Goal: Find specific page/section: Find specific page/section

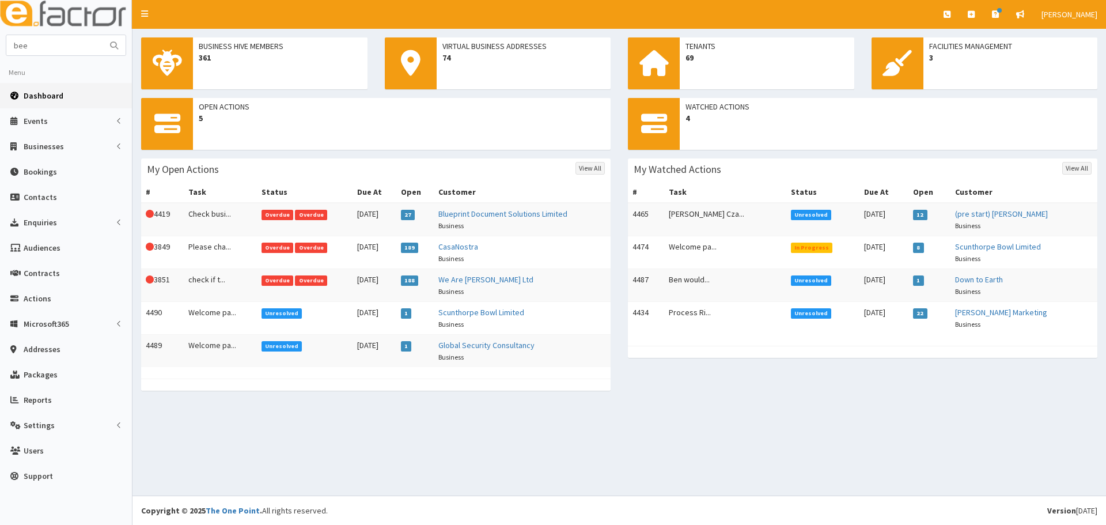
type input "bee"
click at [103, 35] on button "submit" at bounding box center [114, 45] width 23 height 20
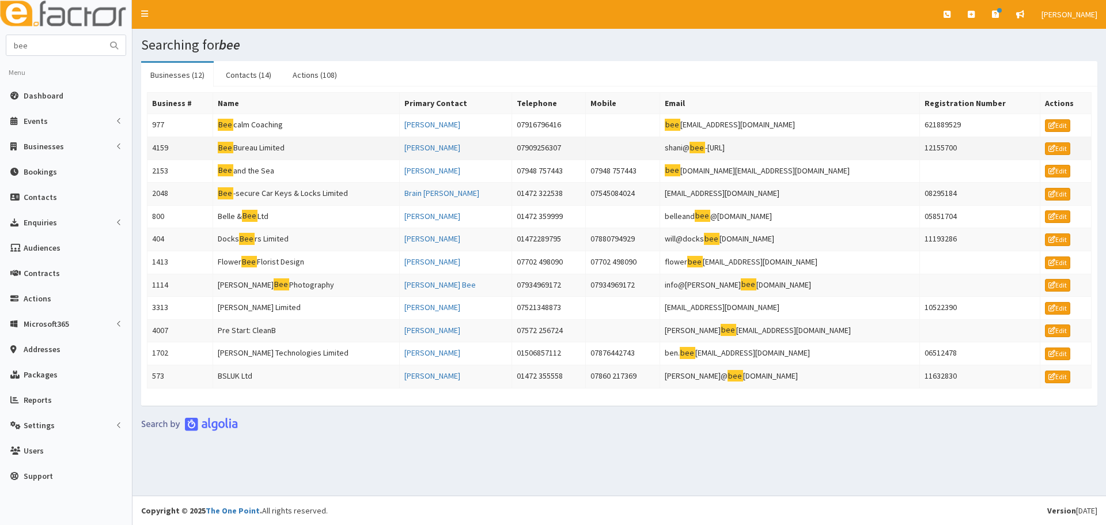
click at [282, 150] on td "Bee Bureau Limited" at bounding box center [306, 148] width 187 height 23
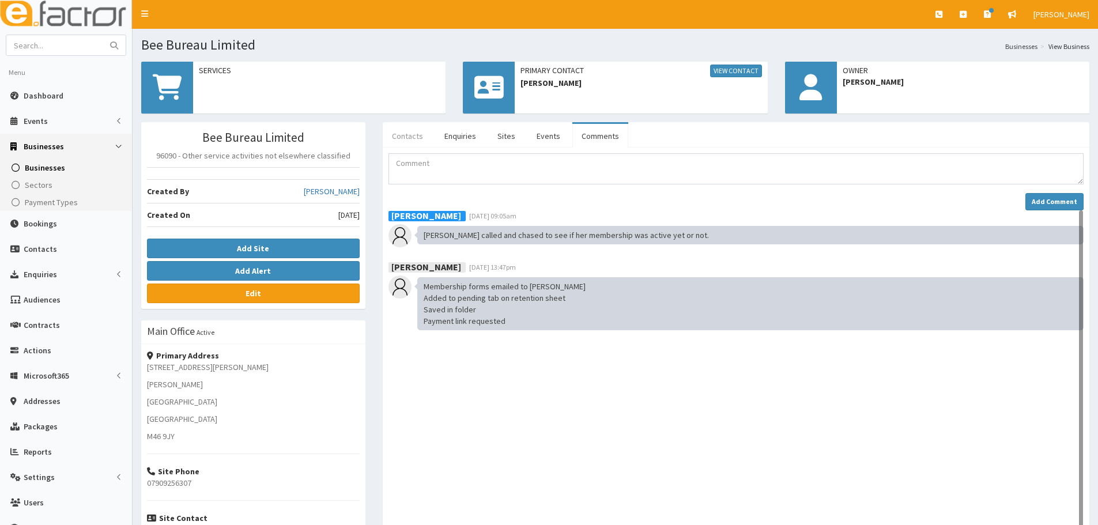
click at [405, 143] on link "Contacts" at bounding box center [408, 136] width 50 height 24
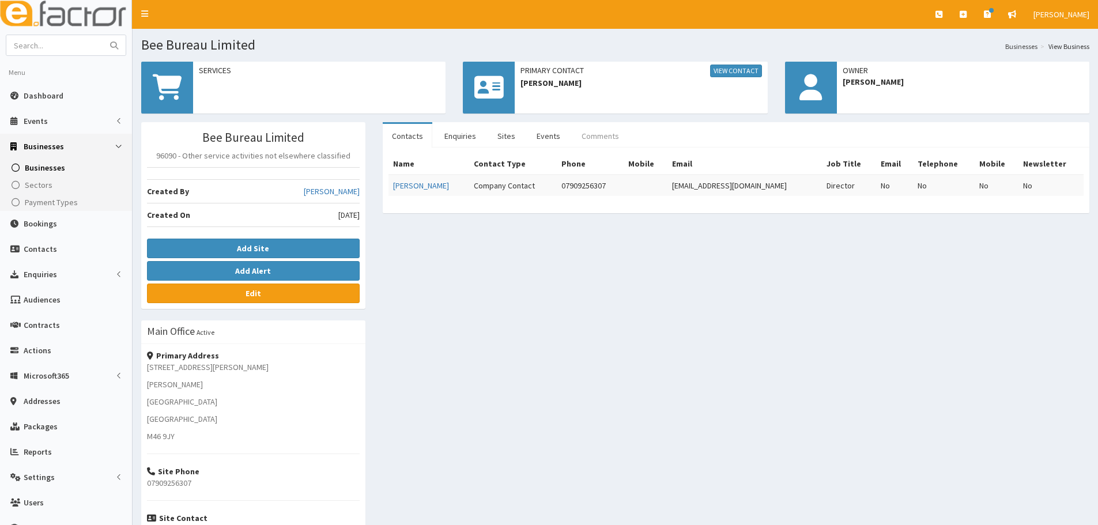
click at [610, 137] on link "Comments" at bounding box center [600, 136] width 56 height 24
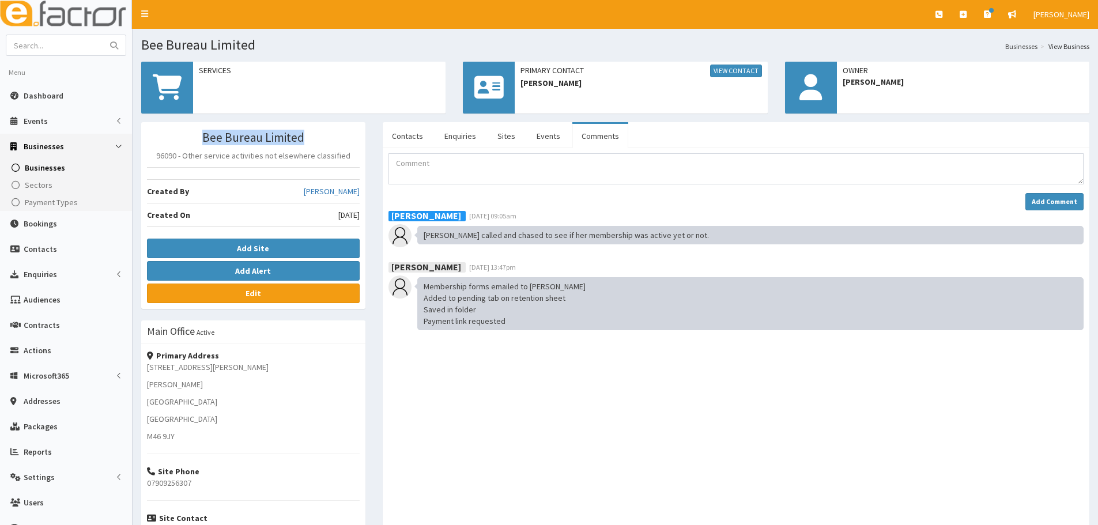
drag, startPoint x: 309, startPoint y: 137, endPoint x: 177, endPoint y: 137, distance: 132.0
click at [177, 137] on h3 "Bee Bureau Limited" at bounding box center [253, 137] width 213 height 13
copy h3 "Bee Bureau Limited"
